Goal: Task Accomplishment & Management: Manage account settings

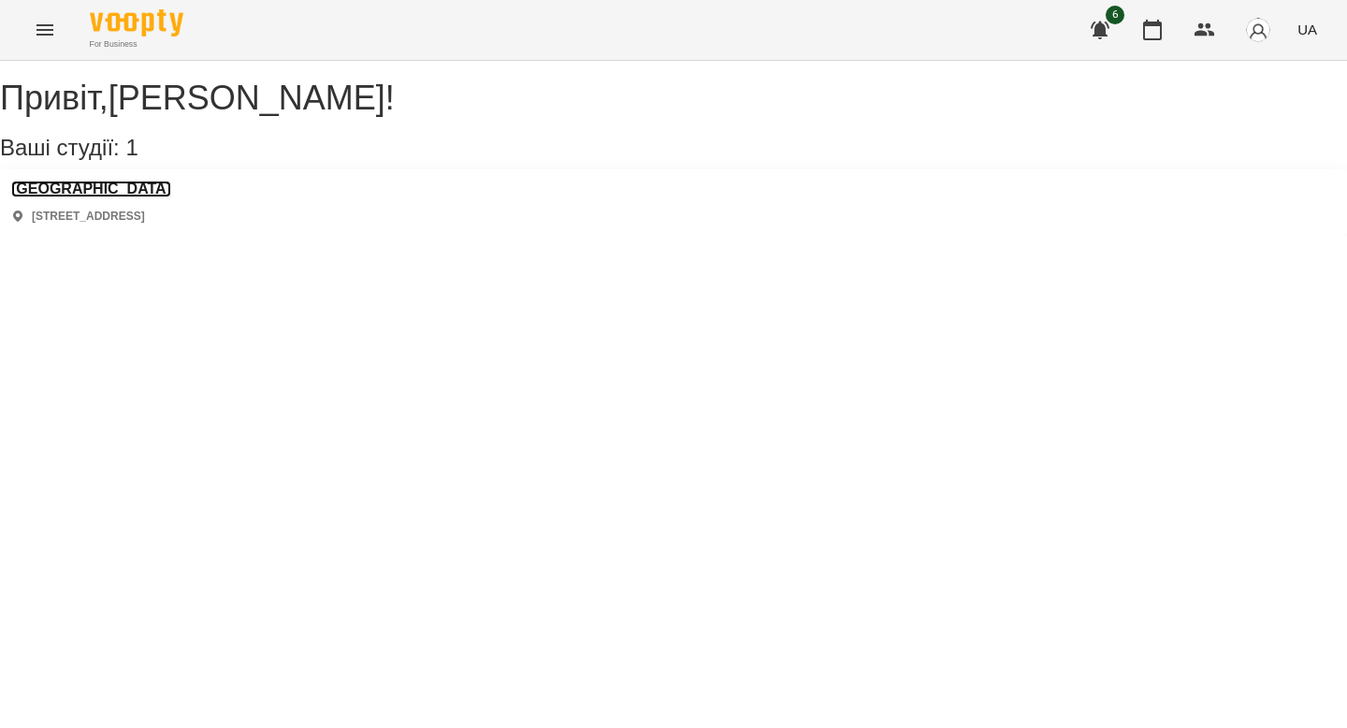
click at [157, 197] on h3 "[GEOGRAPHIC_DATA]" at bounding box center [91, 189] width 160 height 17
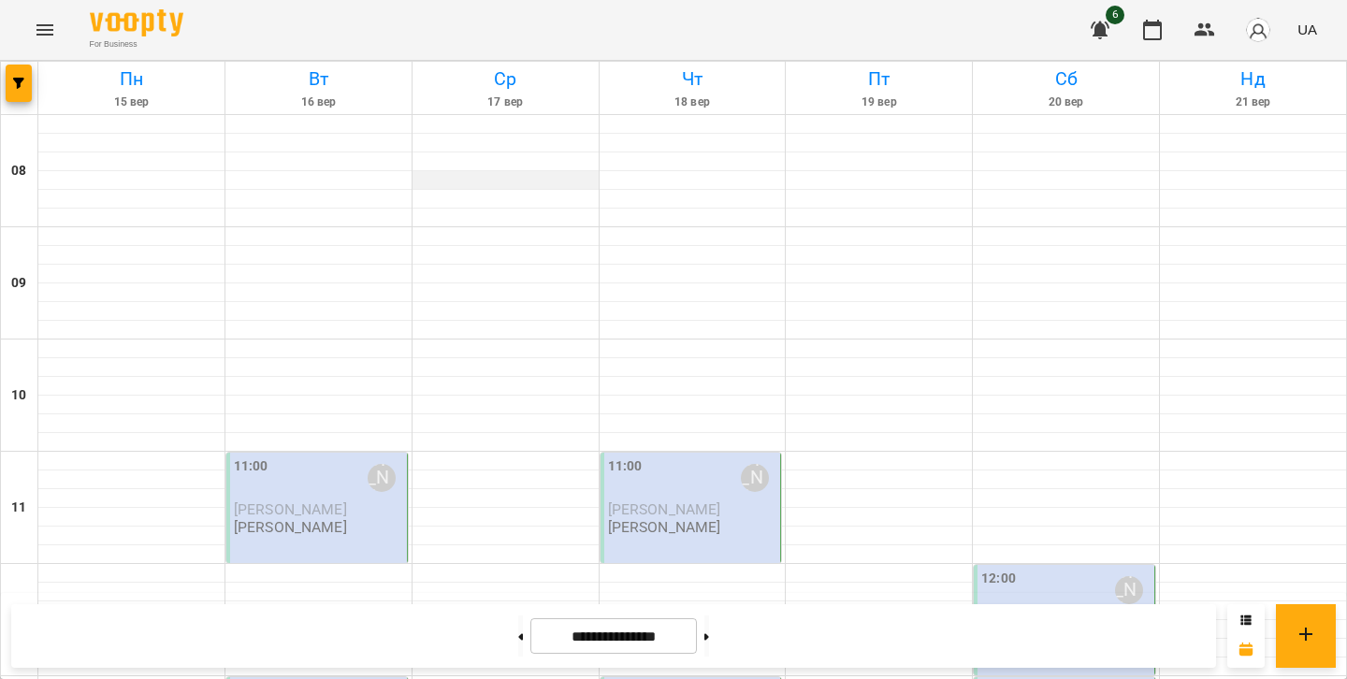
scroll to position [384, 0]
click at [341, 453] on div "11:00 [PERSON_NAME] [PERSON_NAME]" at bounding box center [317, 508] width 182 height 110
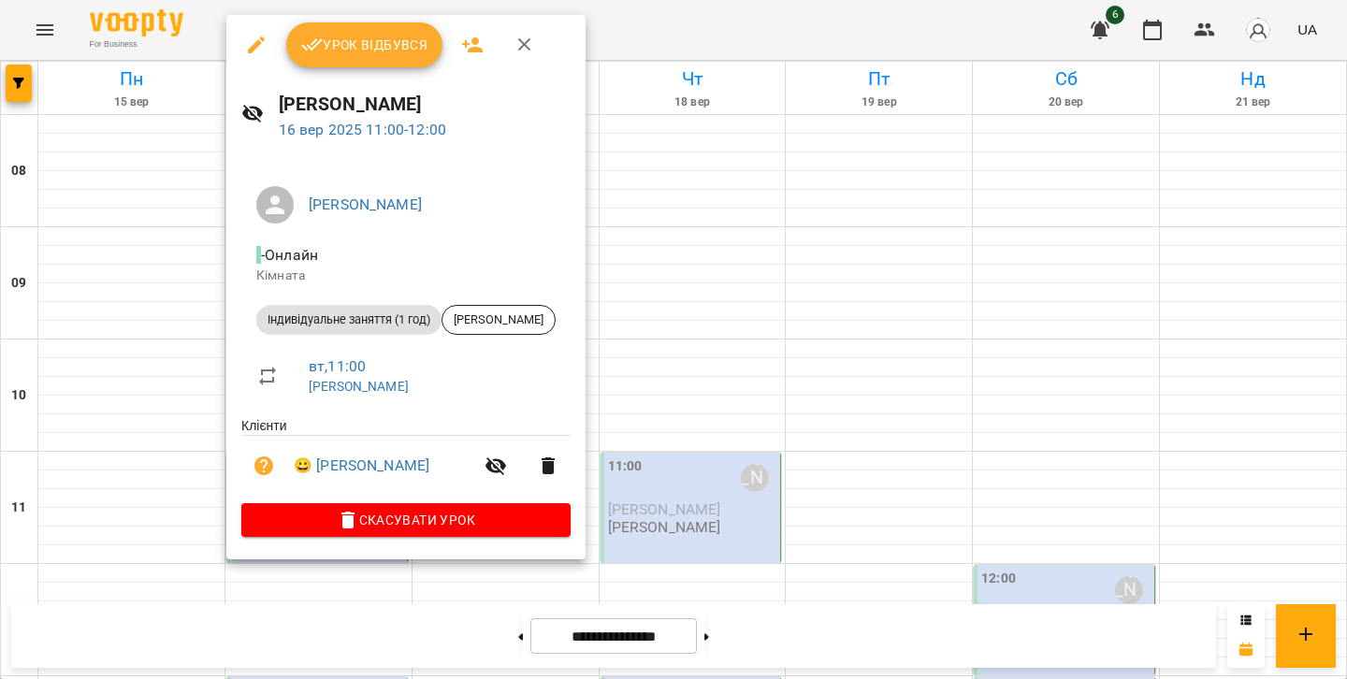
click at [379, 59] on button "Урок відбувся" at bounding box center [364, 44] width 157 height 45
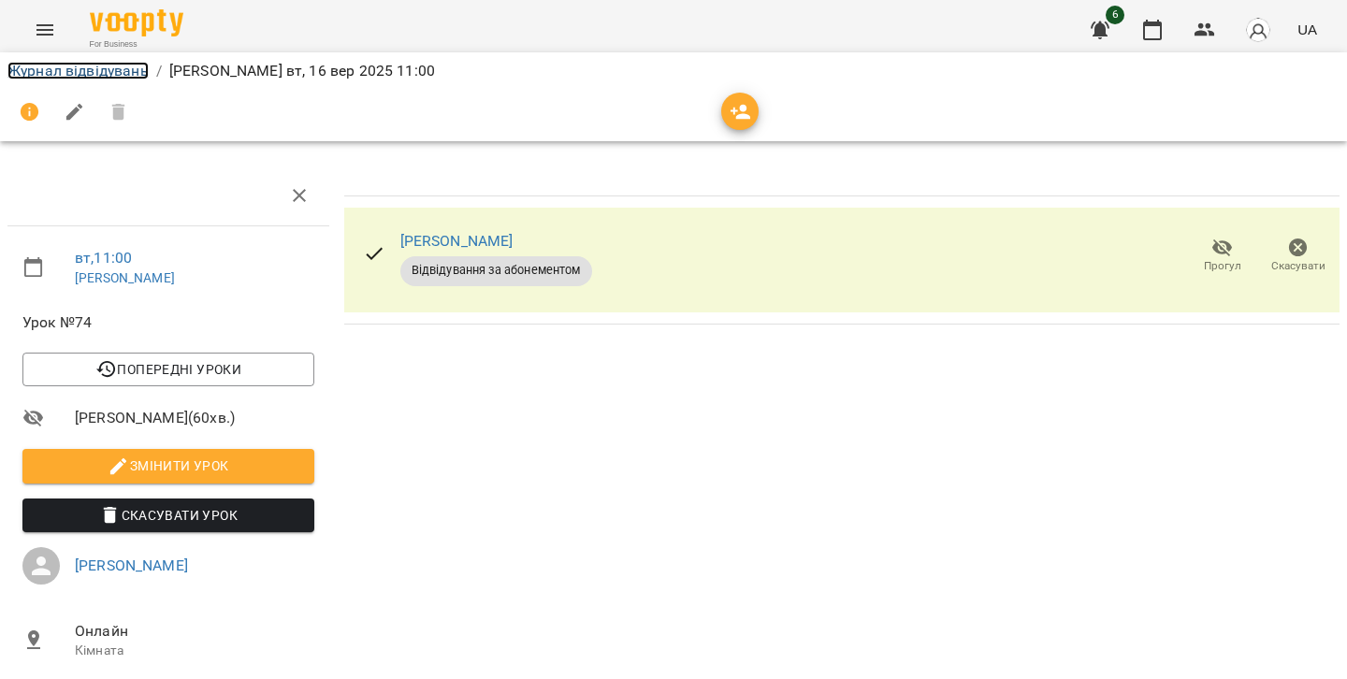
click at [90, 66] on link "Журнал відвідувань" at bounding box center [77, 71] width 141 height 18
